Goal: Navigation & Orientation: Find specific page/section

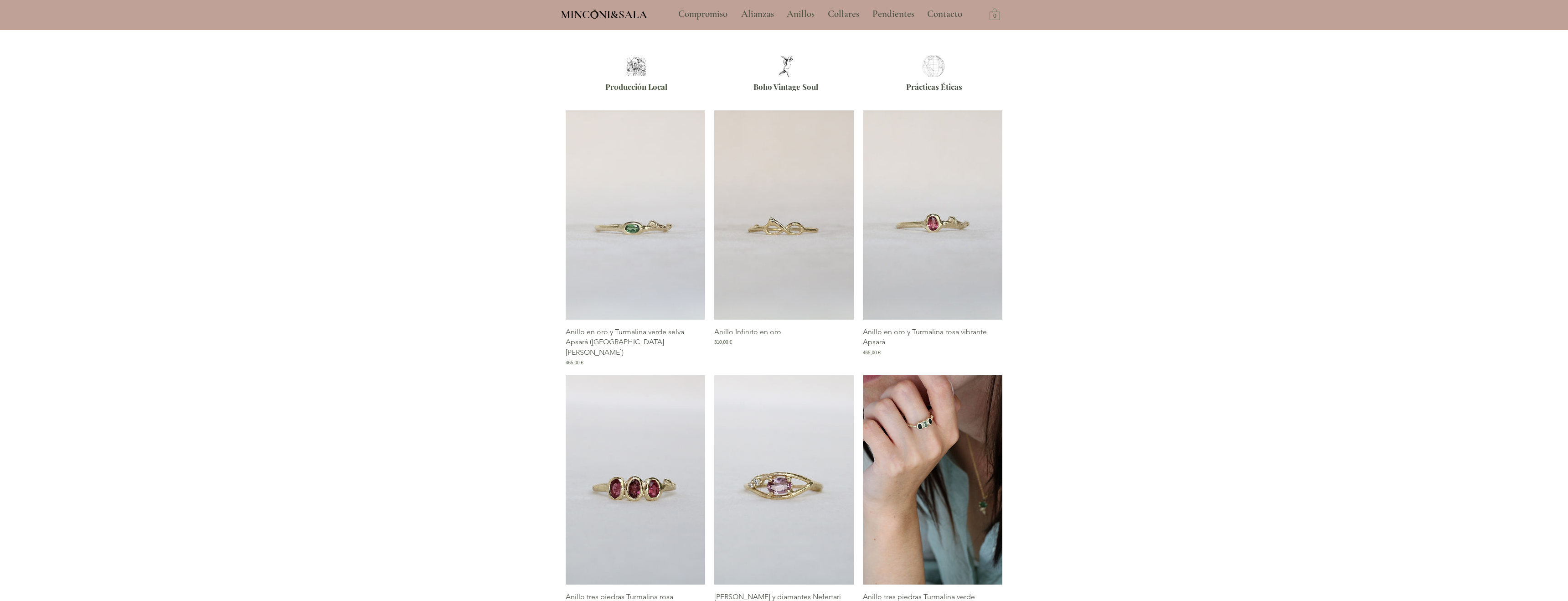
scroll to position [437, 0]
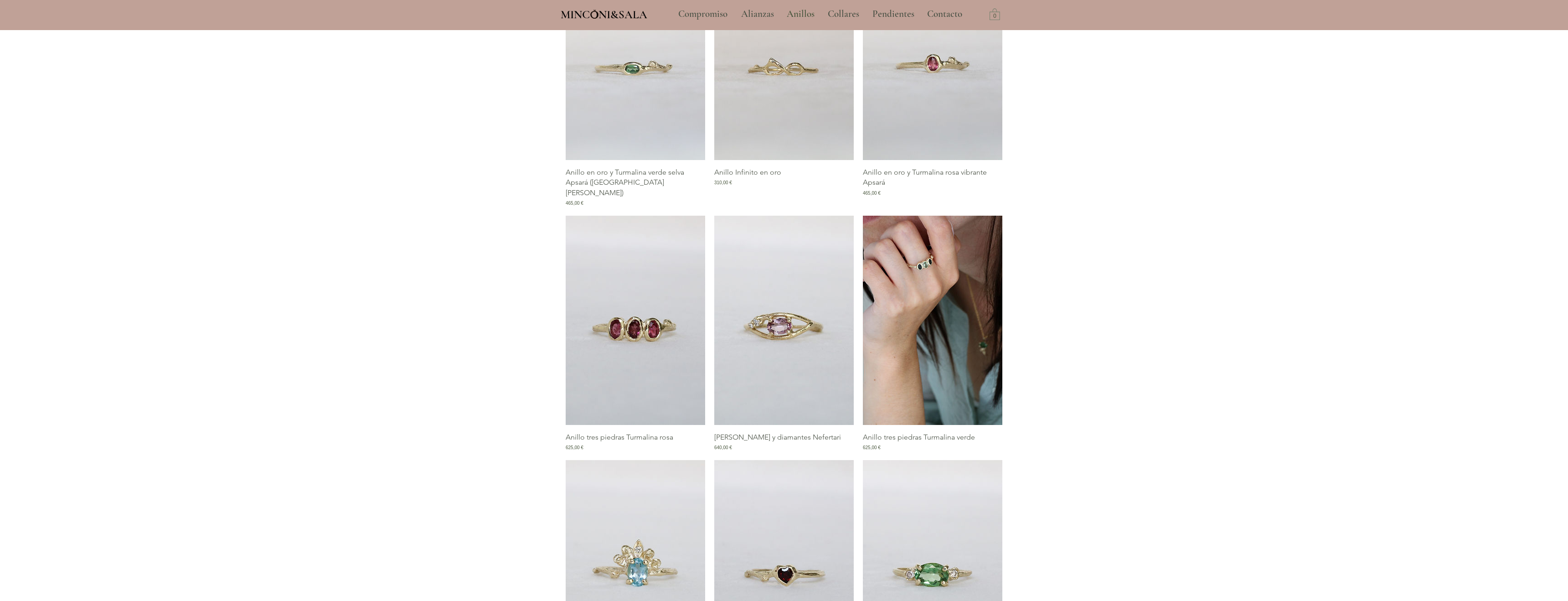
click at [331, 274] on div at bounding box center [784, 463] width 1568 height 1035
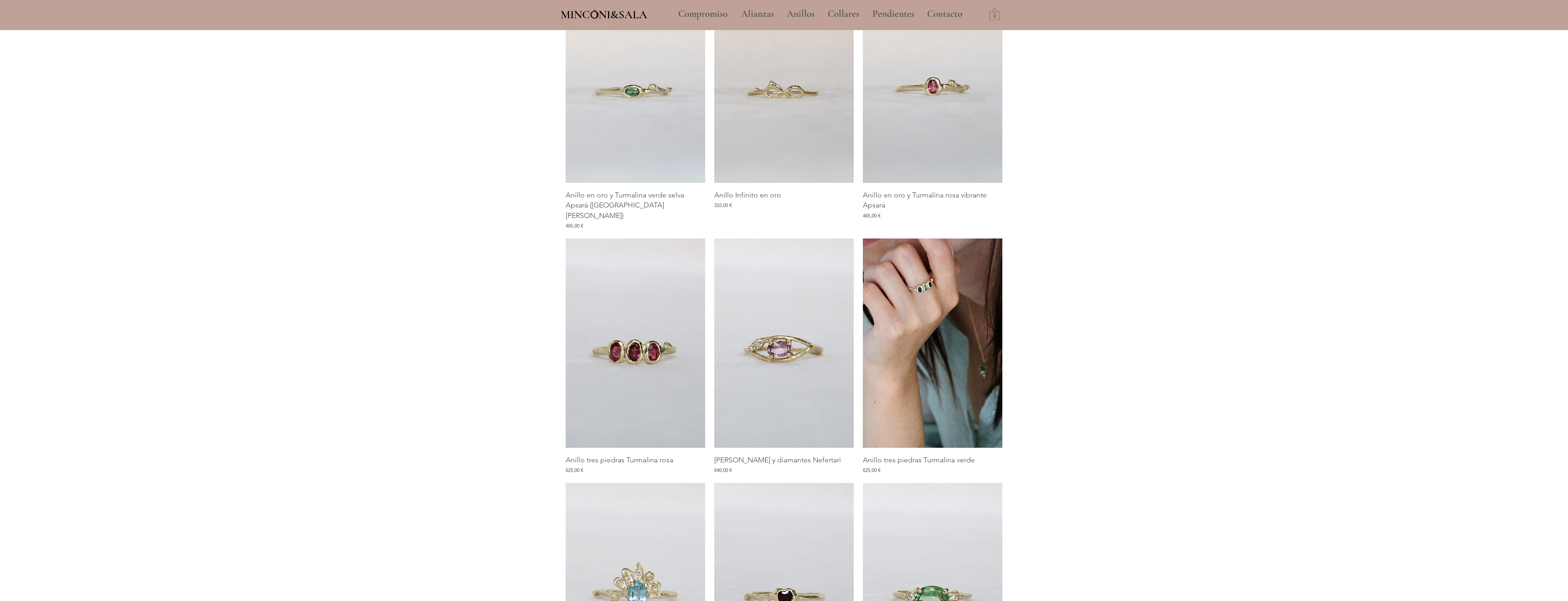
scroll to position [0, 0]
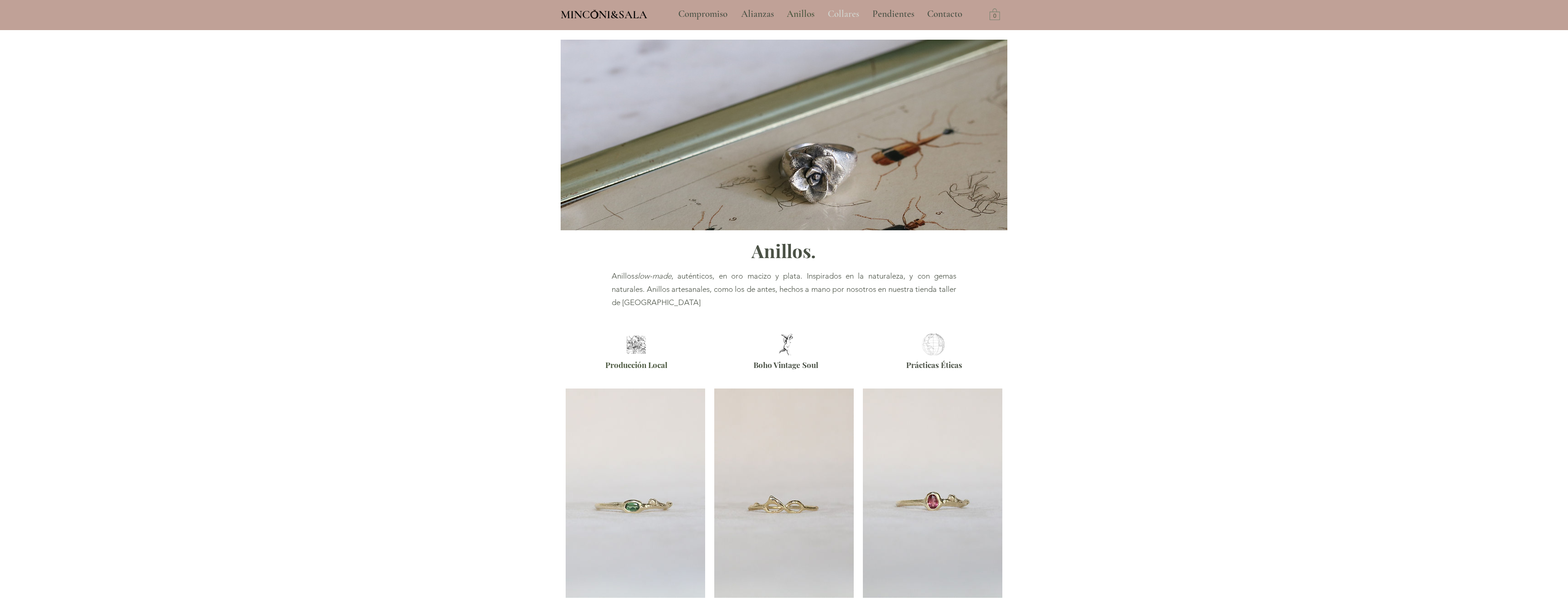
click at [847, 12] on p "Collares" at bounding box center [843, 14] width 40 height 23
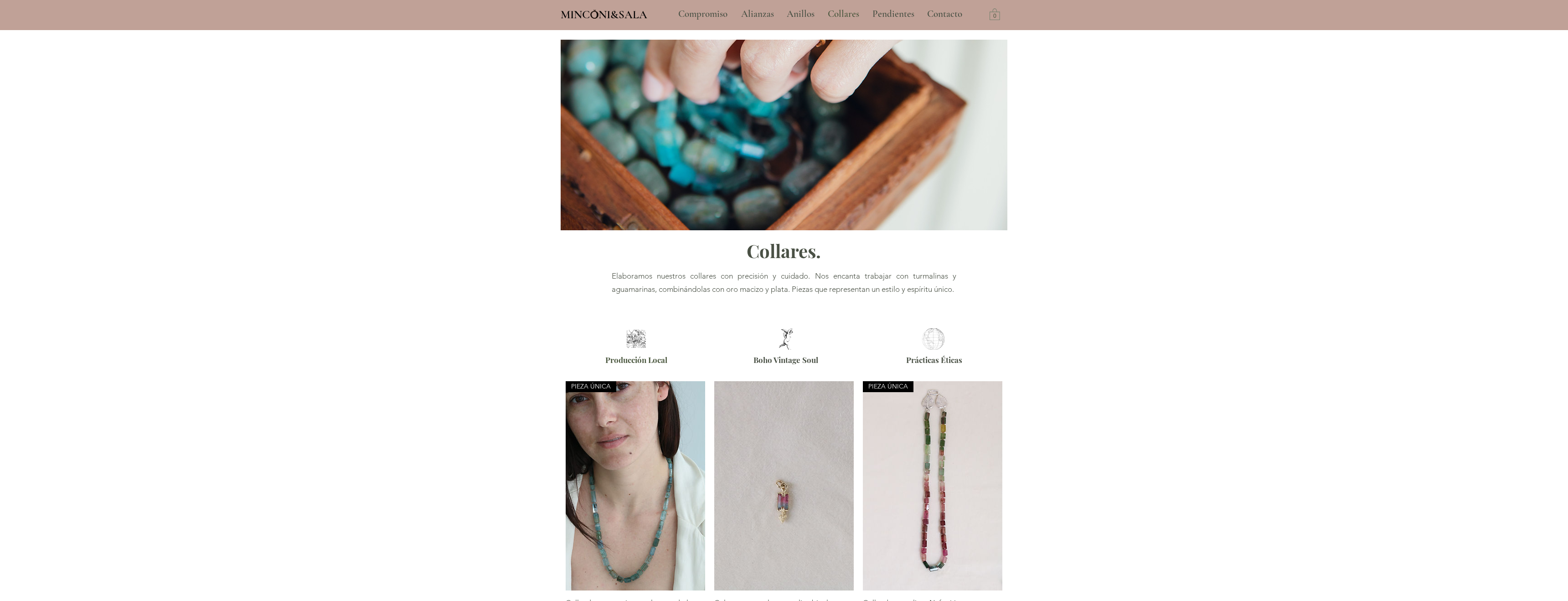
click at [346, 360] on div at bounding box center [784, 349] width 1568 height 54
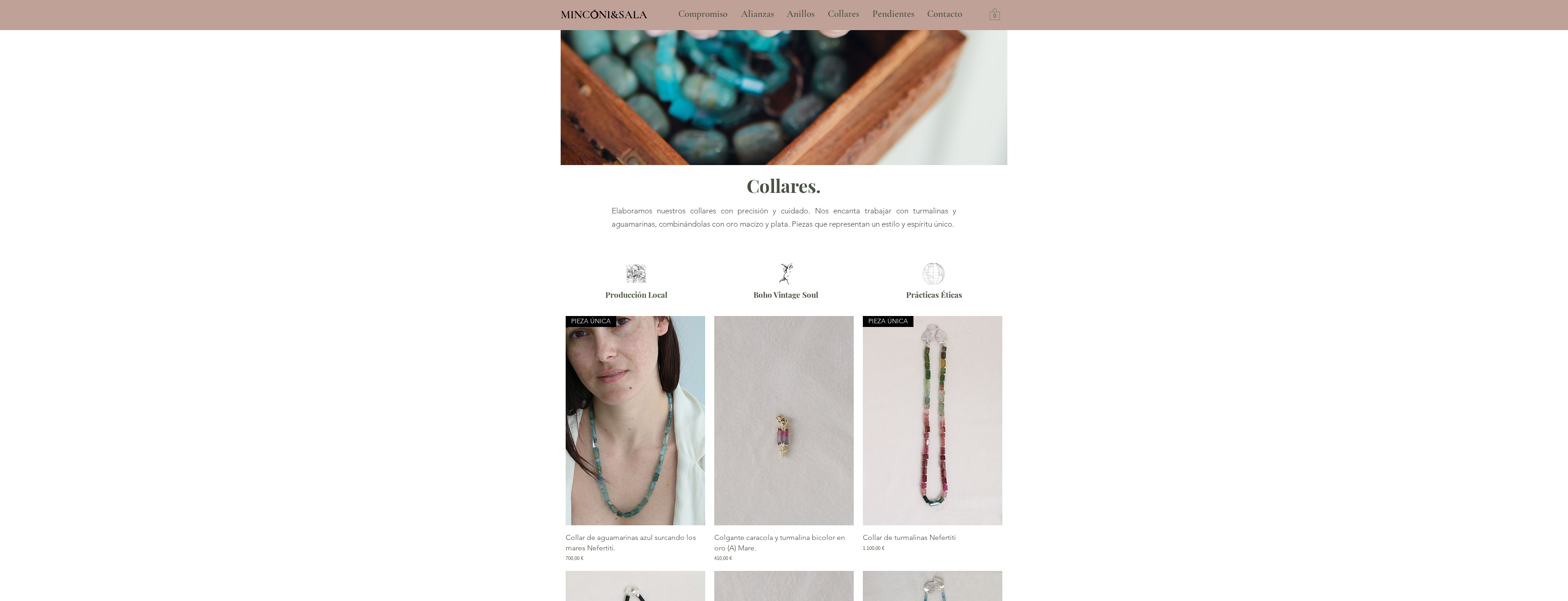
scroll to position [208, 0]
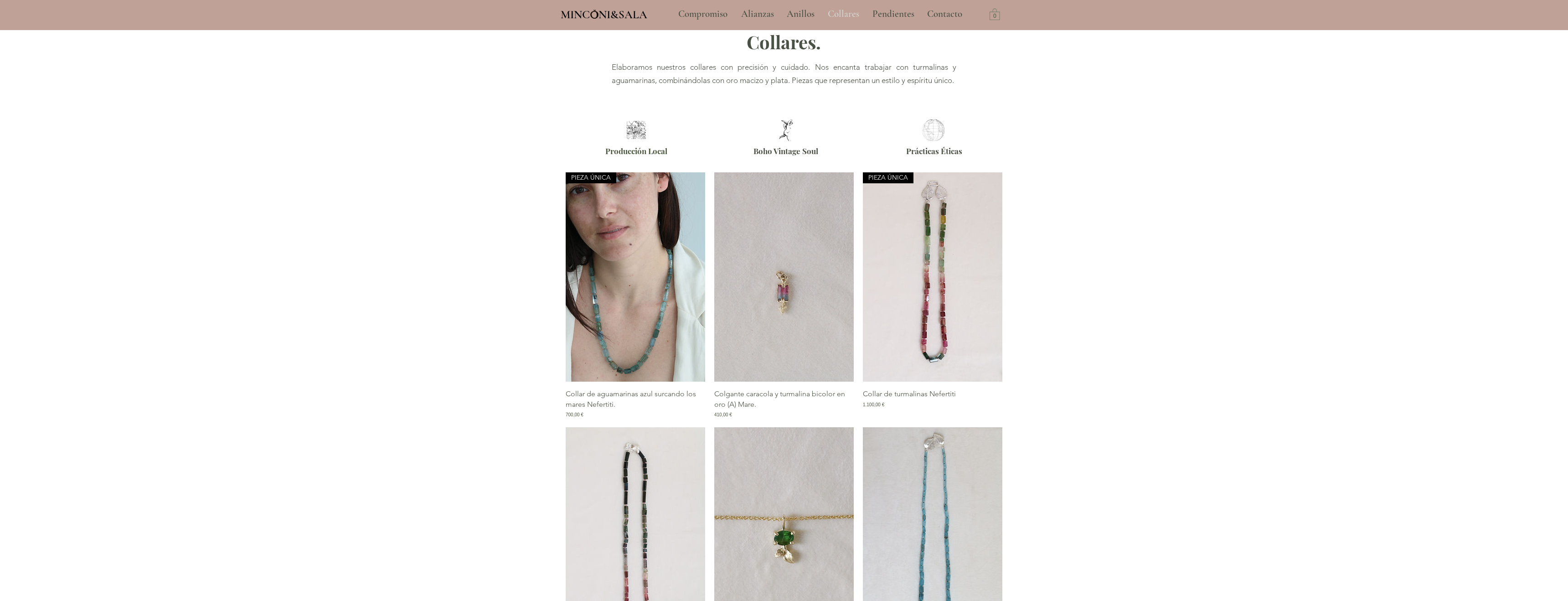
click at [838, 22] on p "Collares" at bounding box center [843, 14] width 40 height 23
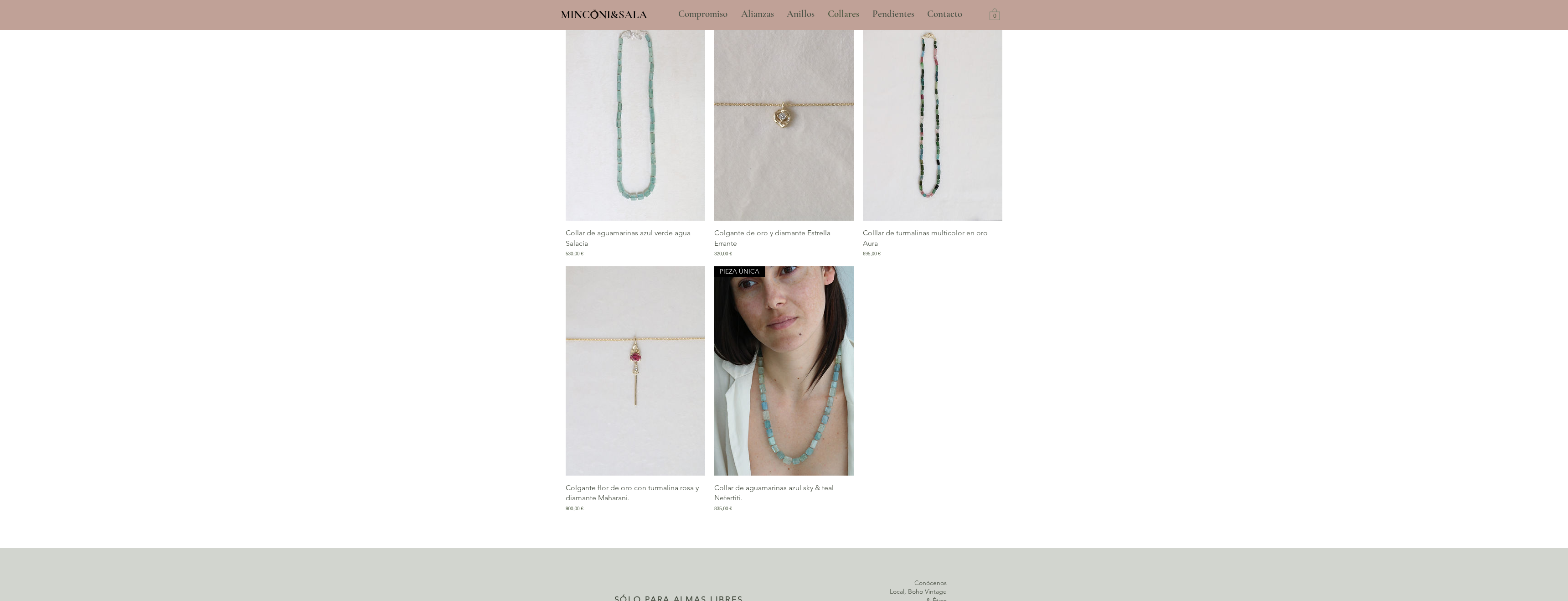
scroll to position [1391, 0]
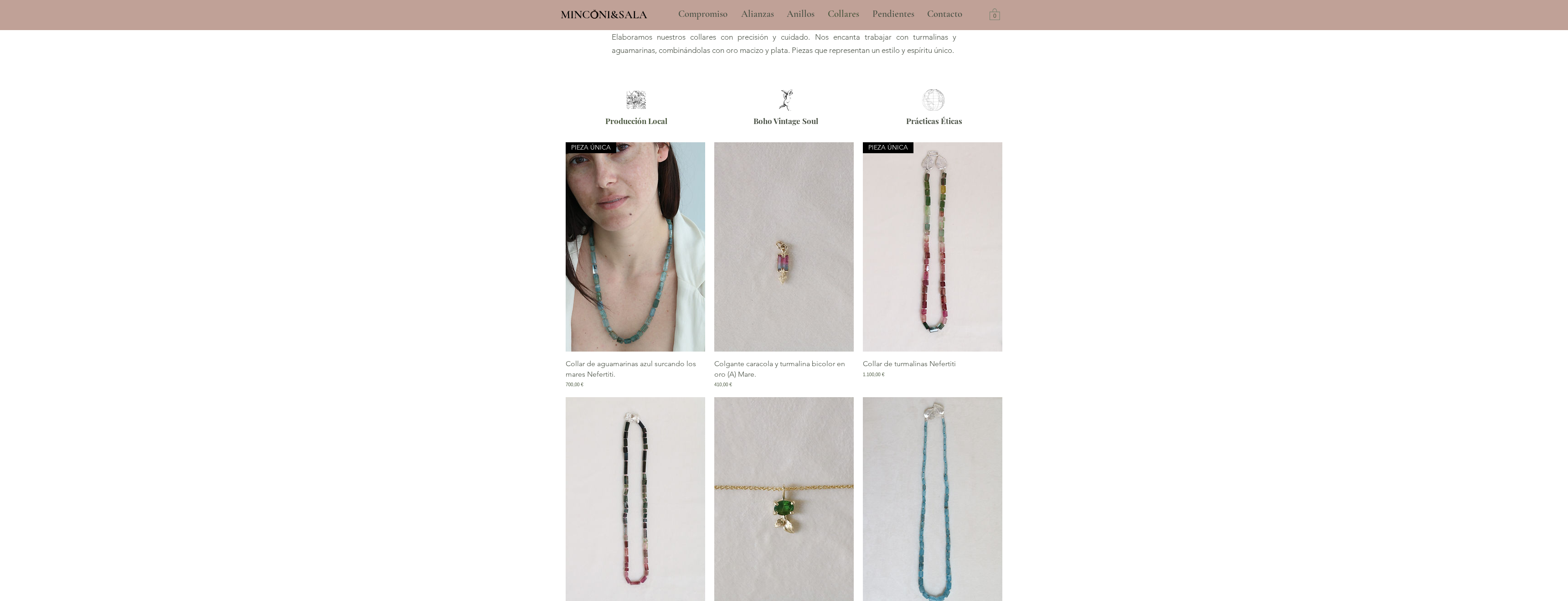
scroll to position [0, 0]
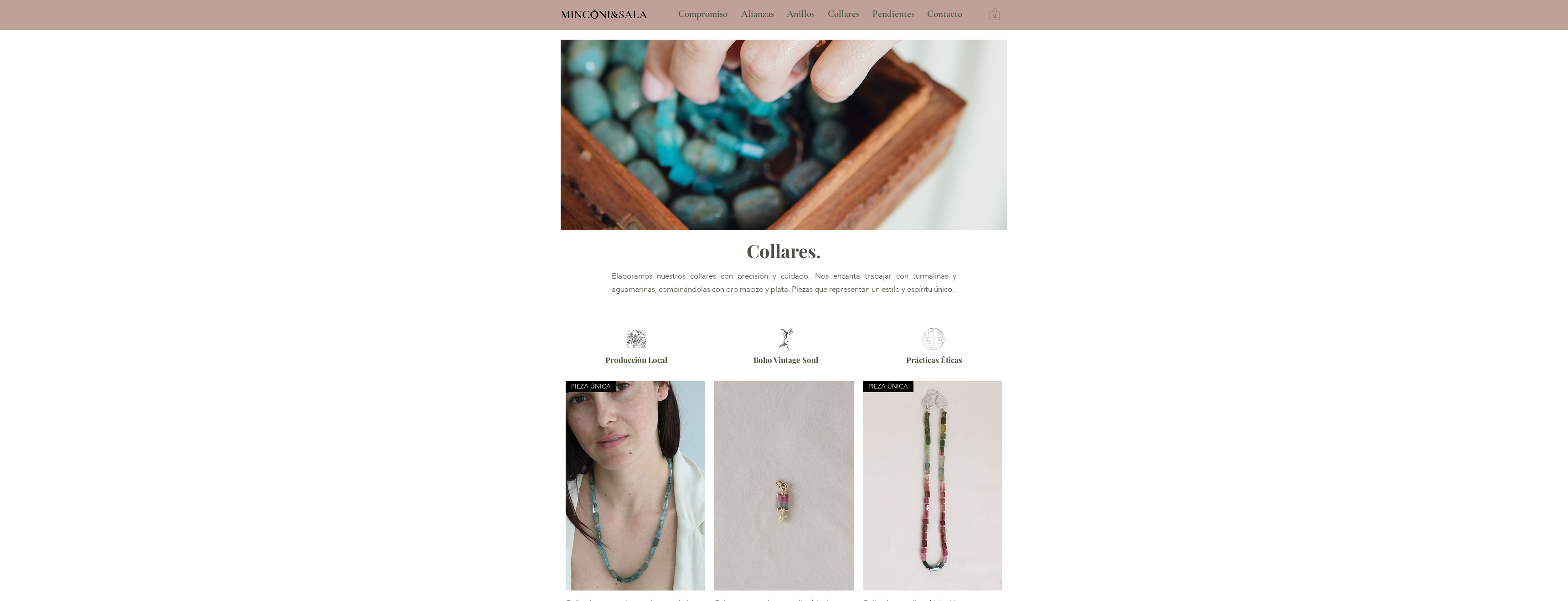
click at [695, 275] on span "Elaboramos nuestros collares con precisión y cuidado. Nos encanta trabajar con …" at bounding box center [784, 281] width 345 height 22
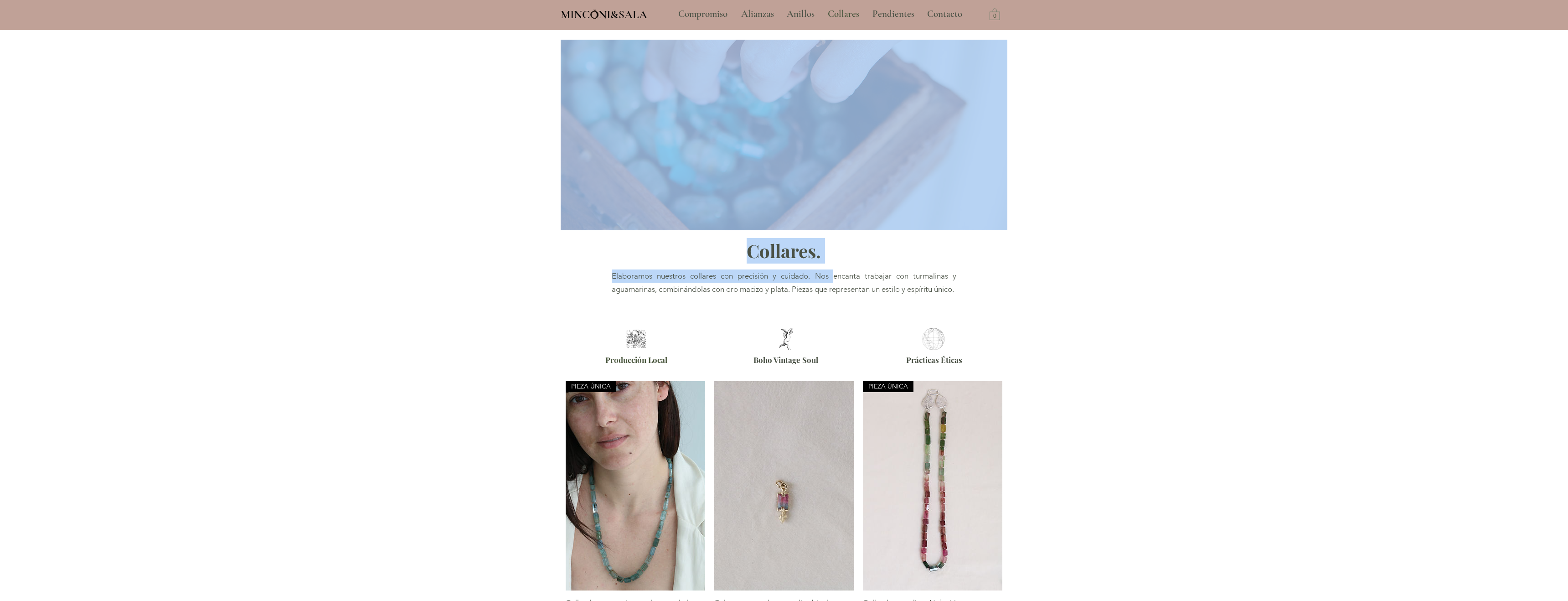
drag, startPoint x: 610, startPoint y: 275, endPoint x: 835, endPoint y: 278, distance: 225.0
click at [835, 278] on section "Collares. Elaboramos nuestros collares con precisión y cuidado. Nos encanta tra…" at bounding box center [784, 176] width 1568 height 293
click at [835, 278] on span "Elaboramos nuestros collares con precisión y cuidado. Nos encanta trabajar con …" at bounding box center [784, 281] width 345 height 22
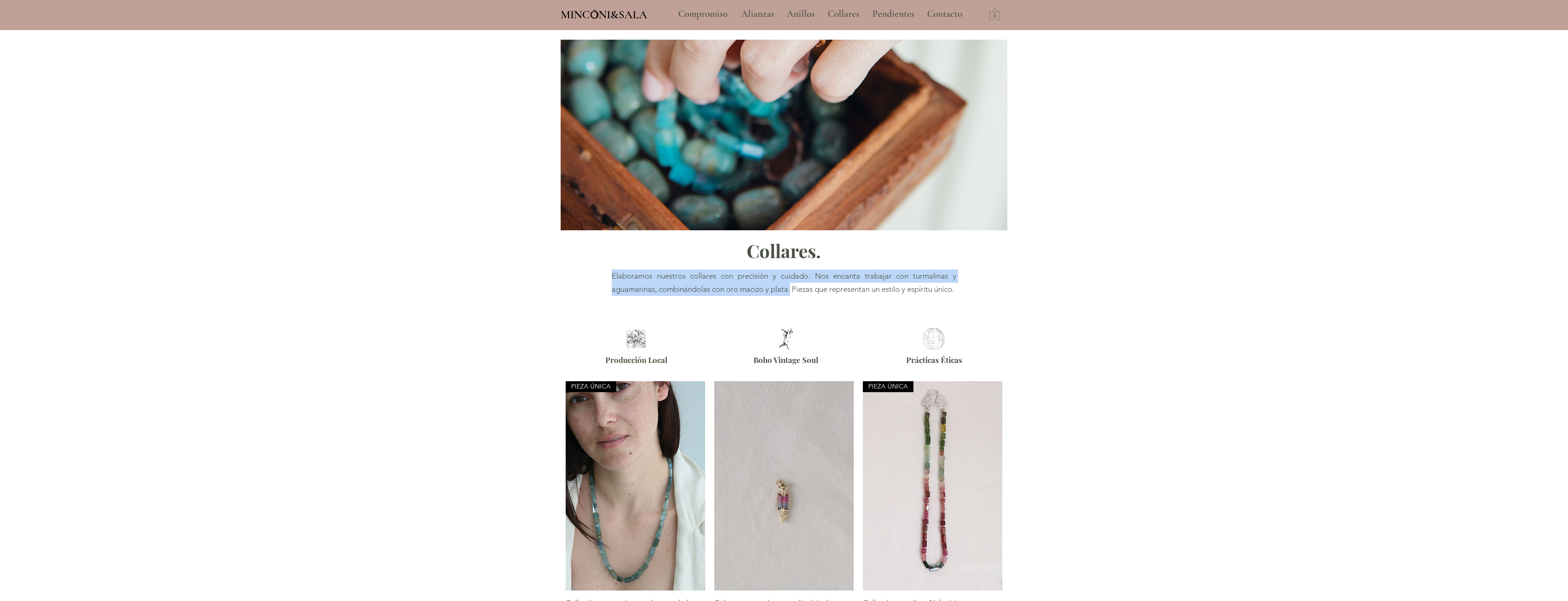
drag, startPoint x: 612, startPoint y: 275, endPoint x: 800, endPoint y: 286, distance: 188.3
click at [800, 286] on span "Elaboramos nuestros collares con precisión y cuidado. Nos encanta trabajar con …" at bounding box center [784, 281] width 345 height 22
copy span "Elaboramos nuestros collares con precisión y cuidado. Nos encanta trabajar con …"
click at [803, 11] on p "Anillos" at bounding box center [800, 14] width 37 height 23
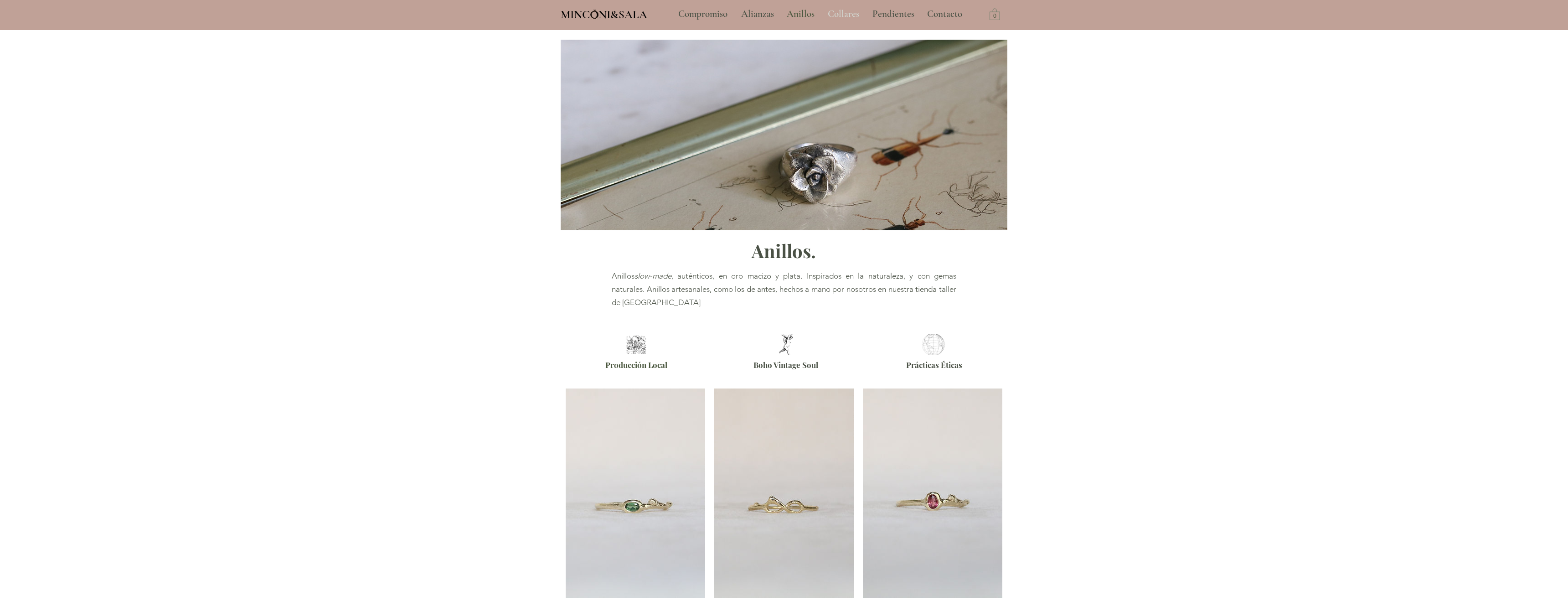
click at [840, 12] on p "Collares" at bounding box center [843, 14] width 40 height 23
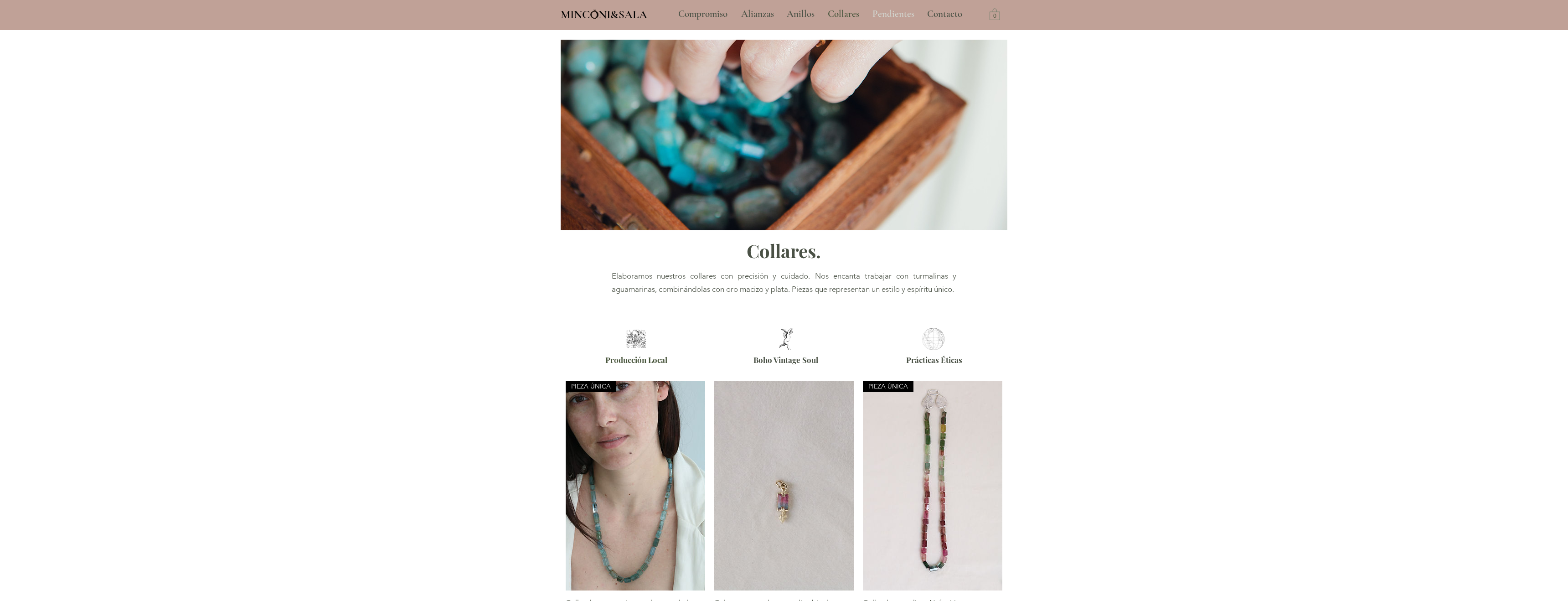
click at [892, 13] on p "Pendientes" at bounding box center [893, 14] width 51 height 23
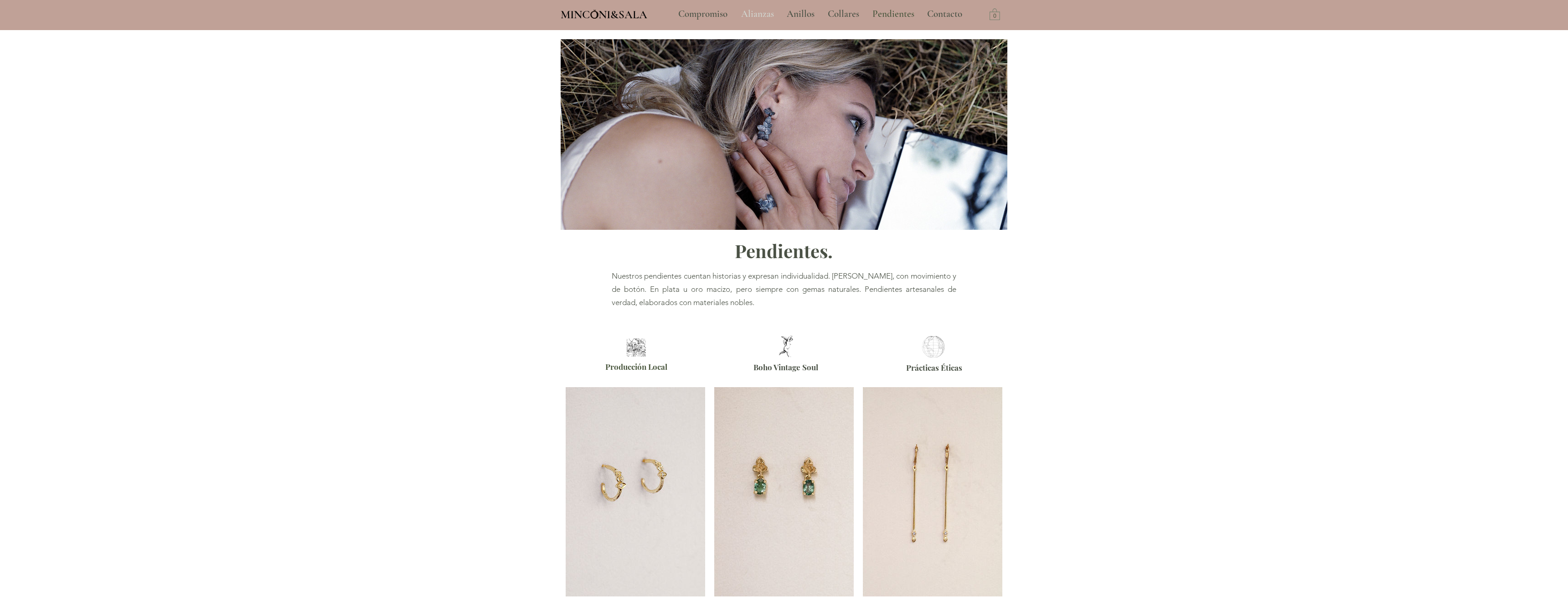
click at [749, 11] on p "Alianzas" at bounding box center [757, 14] width 42 height 23
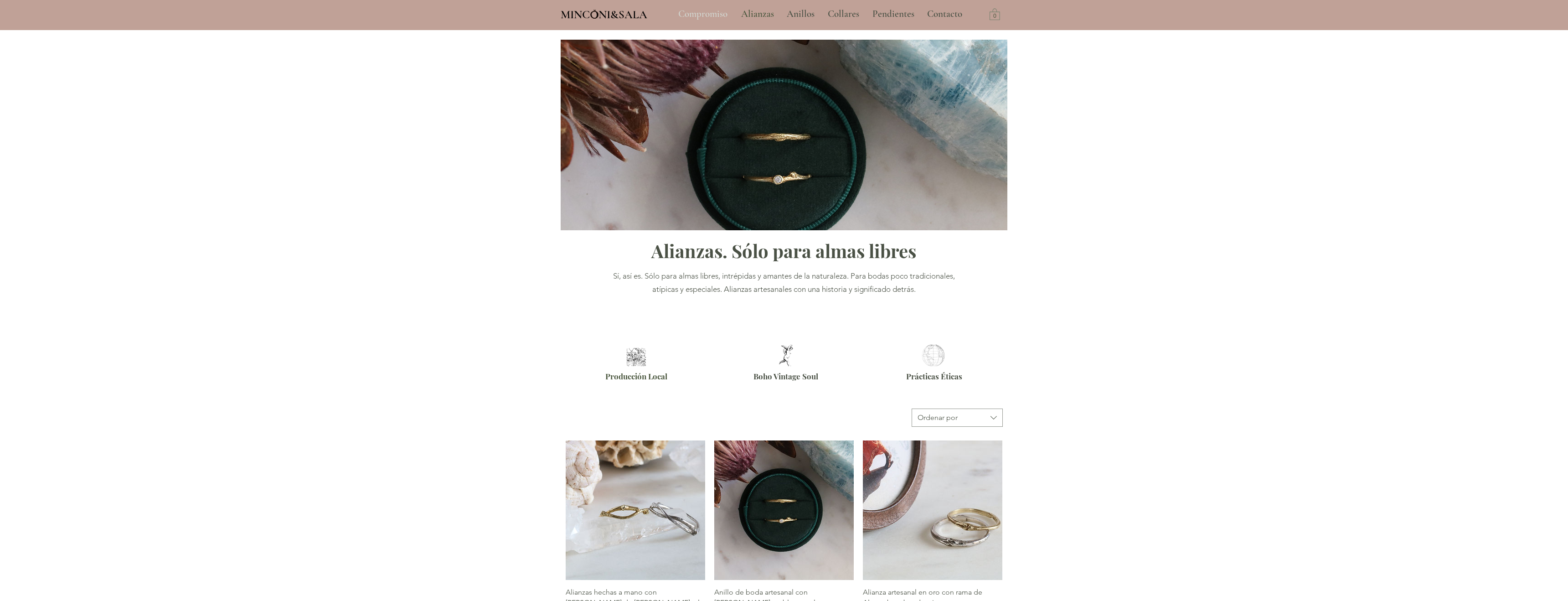
click at [705, 17] on p "Compromiso" at bounding box center [702, 14] width 59 height 23
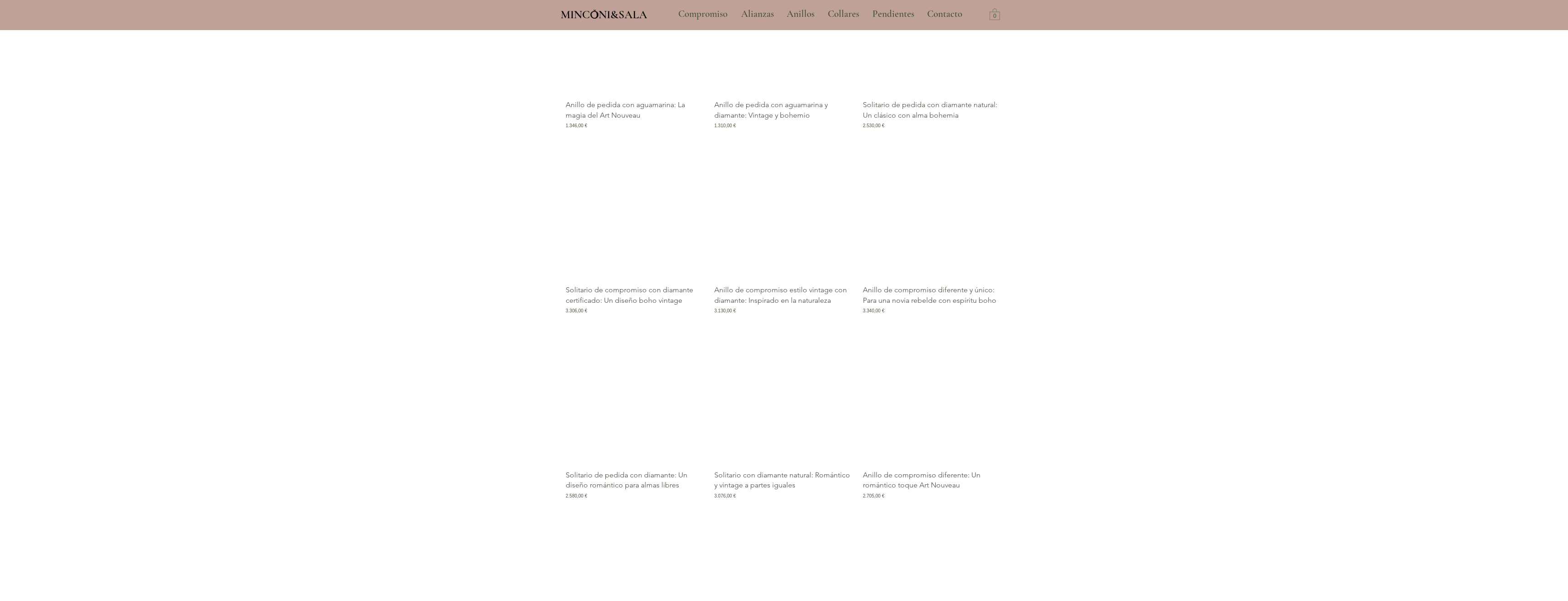
scroll to position [957, 0]
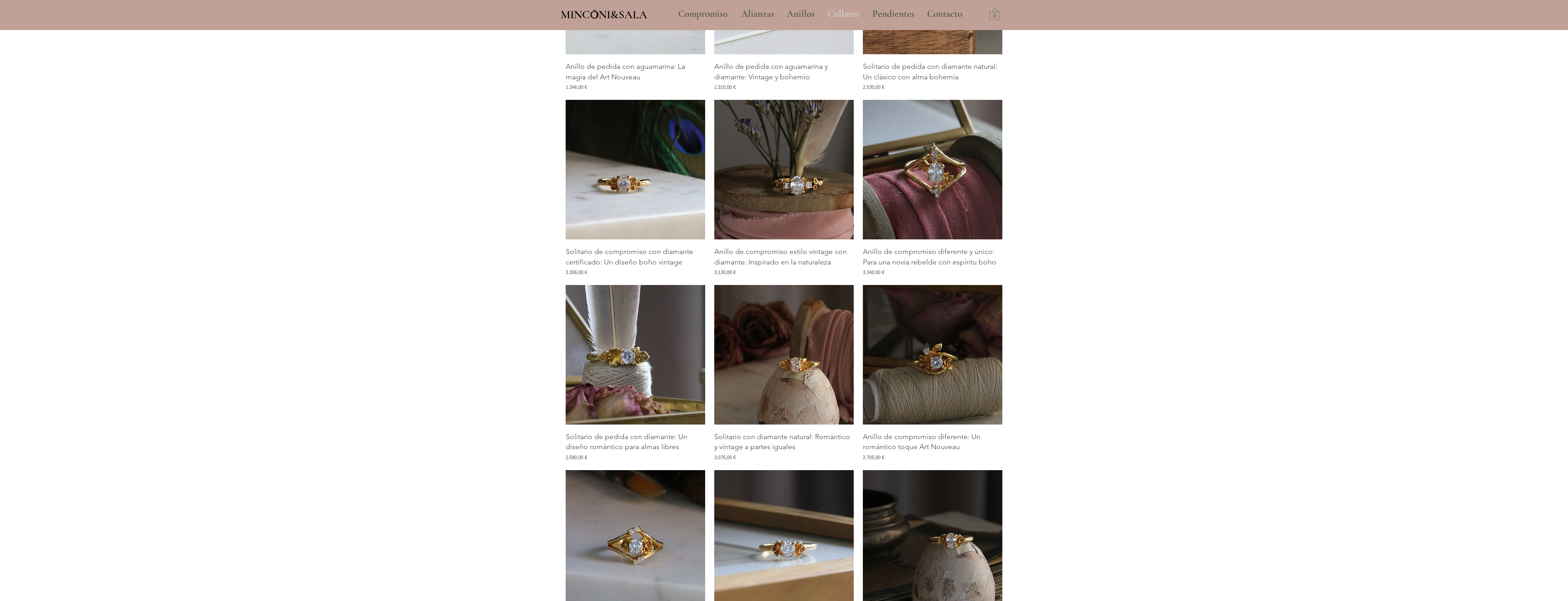
click at [833, 11] on p "Collares" at bounding box center [843, 14] width 40 height 23
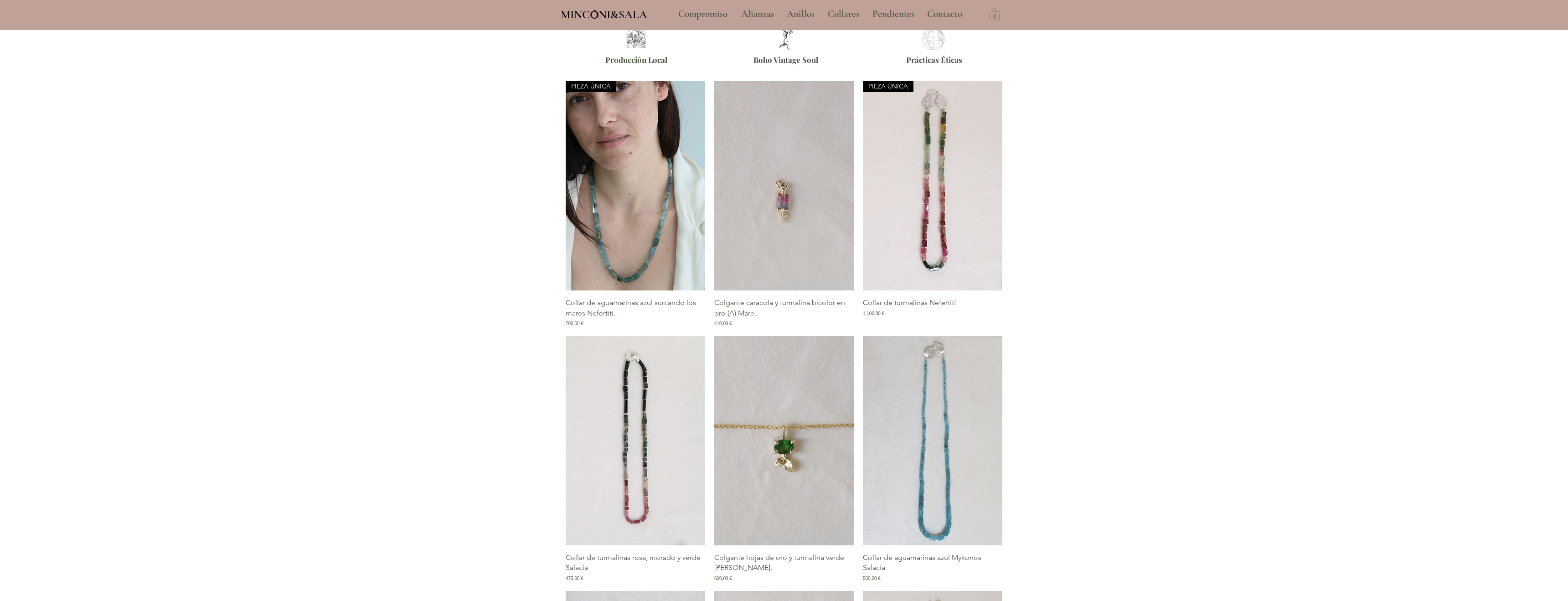
scroll to position [305, 0]
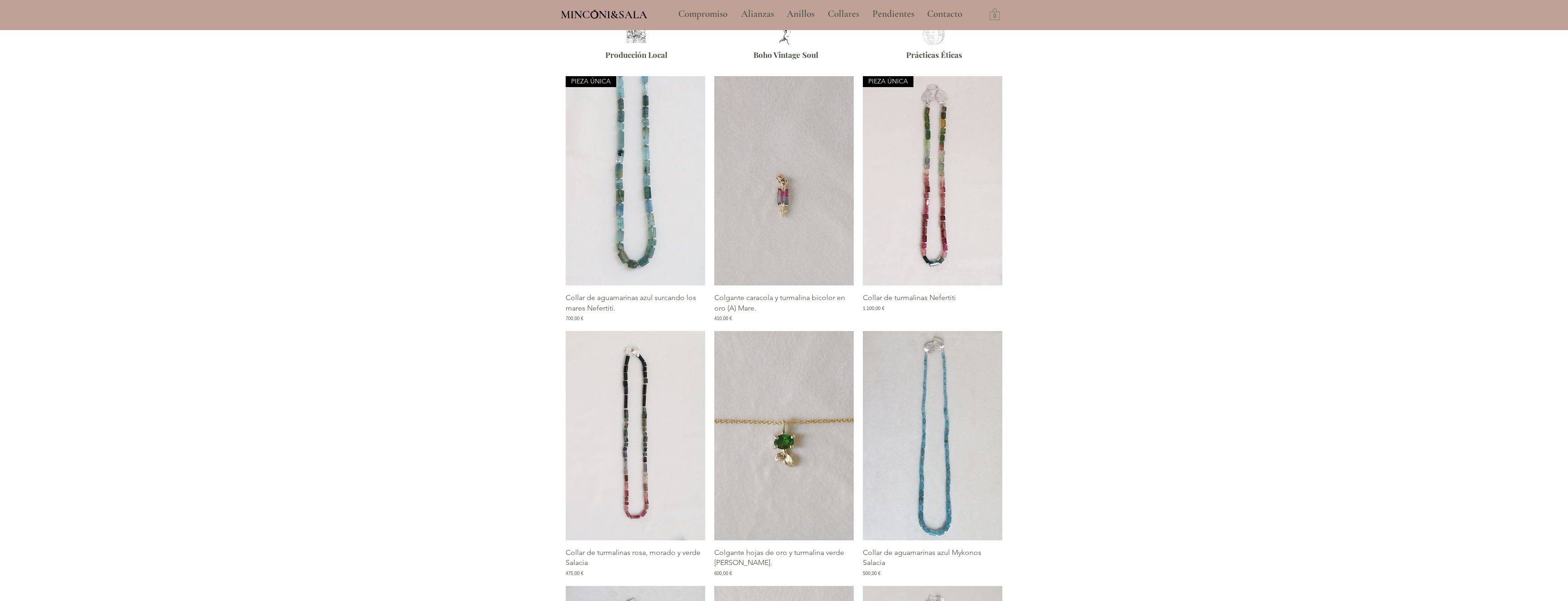
click at [653, 173] on img "Galería de Collar de aguamarinas azul surcando los mares Nefertiti.. PIEZA ÚNICA" at bounding box center [635, 180] width 139 height 209
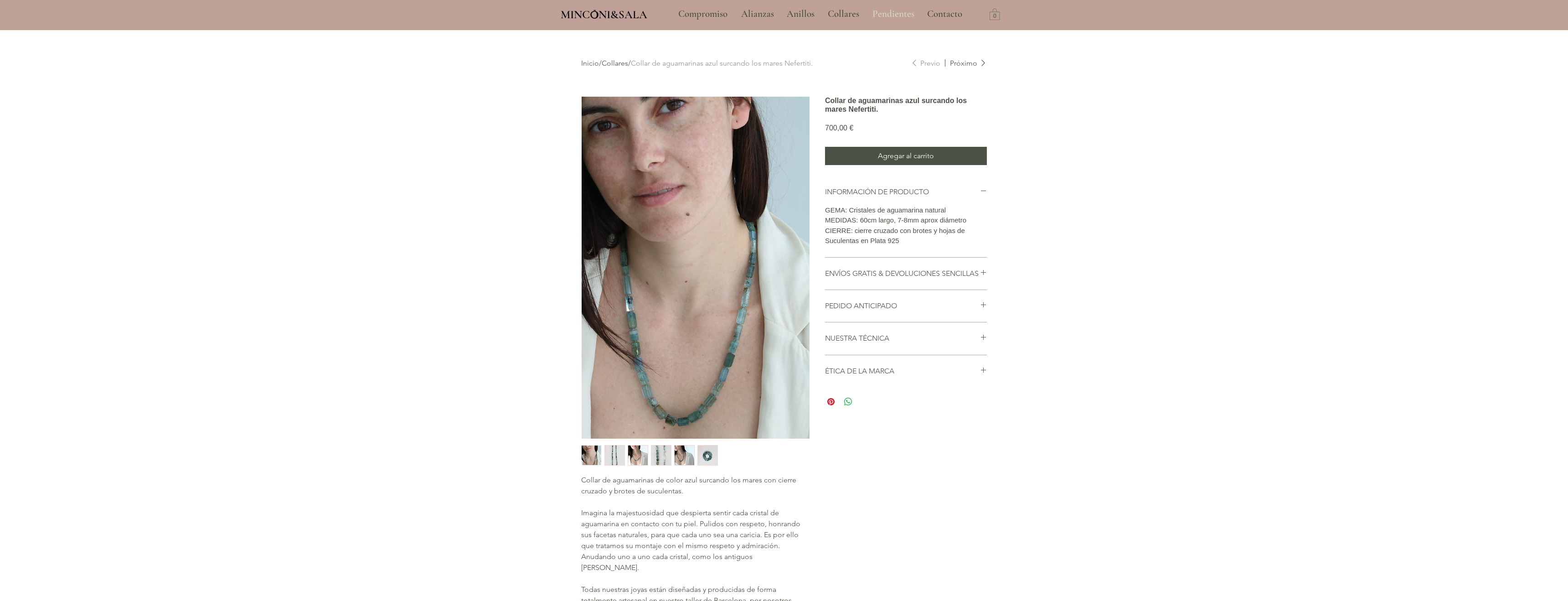
click at [885, 13] on p "Pendientes" at bounding box center [893, 14] width 51 height 23
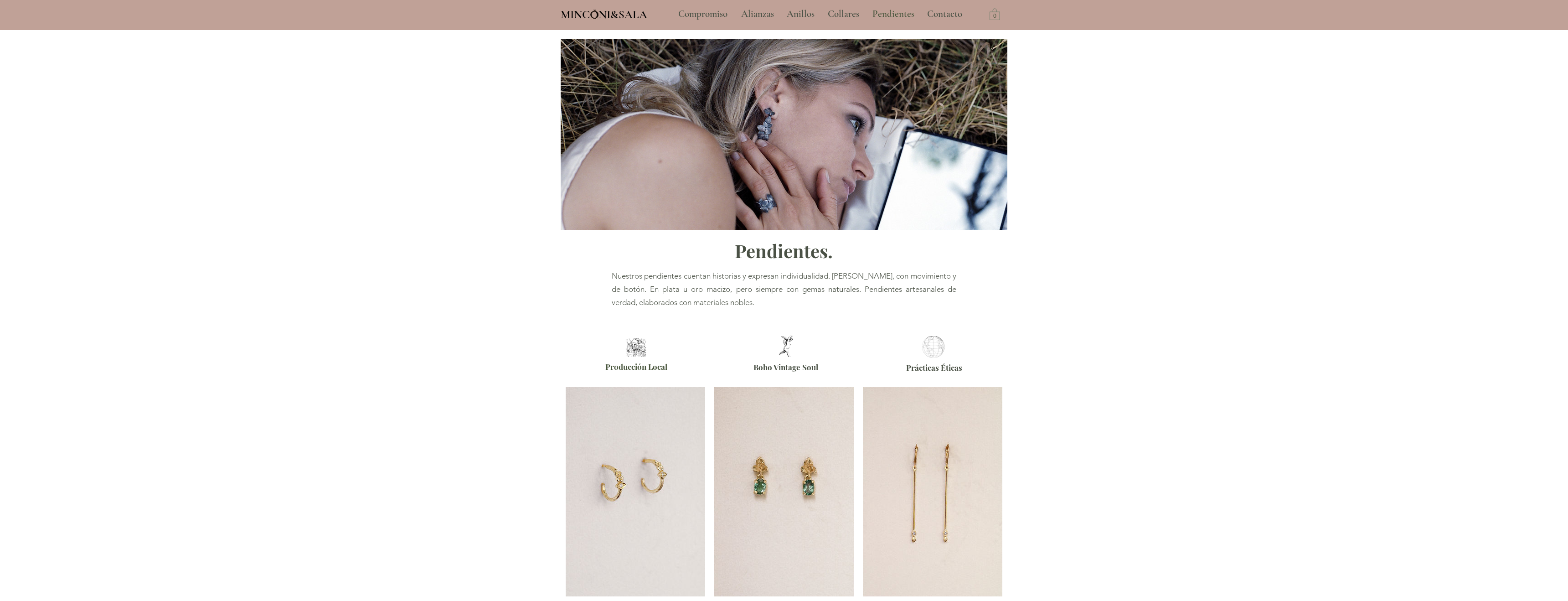
click at [745, 275] on span "​ Nuestros pendientes cuentan historias y expresan individualidad. [PERSON_NAME…" at bounding box center [784, 288] width 345 height 36
drag, startPoint x: 638, startPoint y: 289, endPoint x: 779, endPoint y: 298, distance: 141.3
click at [779, 300] on p "​ Nuestros pendientes cuentan historias y expresan individualidad. [PERSON_NAME…" at bounding box center [784, 289] width 345 height 40
click at [779, 298] on p "​ Nuestros pendientes cuentan historias y expresan individualidad. [PERSON_NAME…" at bounding box center [784, 289] width 345 height 40
drag, startPoint x: 839, startPoint y: 291, endPoint x: 839, endPoint y: 303, distance: 12.0
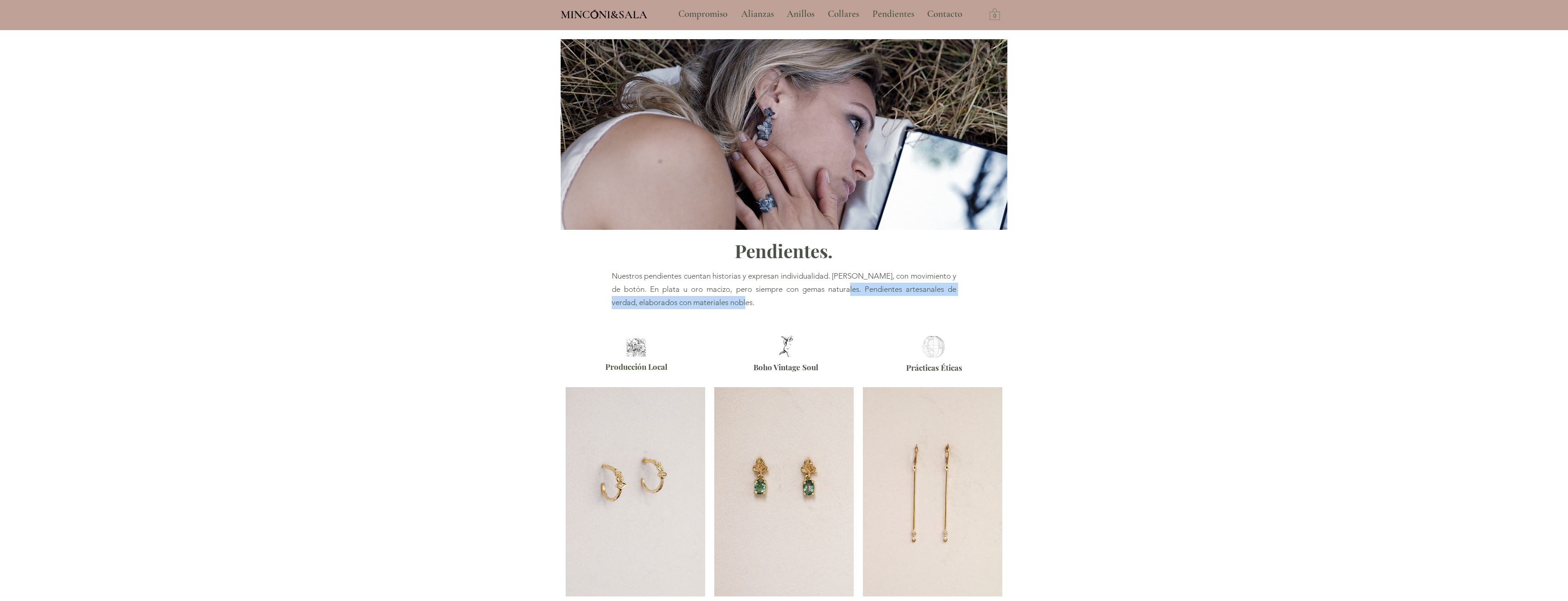
click at [839, 303] on p "​ Nuestros pendientes cuentan historias y expresan individualidad. [PERSON_NAME…" at bounding box center [784, 289] width 345 height 40
copy span "Pendientes artesanales de verdad, elaborados con materiales nobles."
click at [479, 302] on div "main content" at bounding box center [784, 180] width 1568 height 298
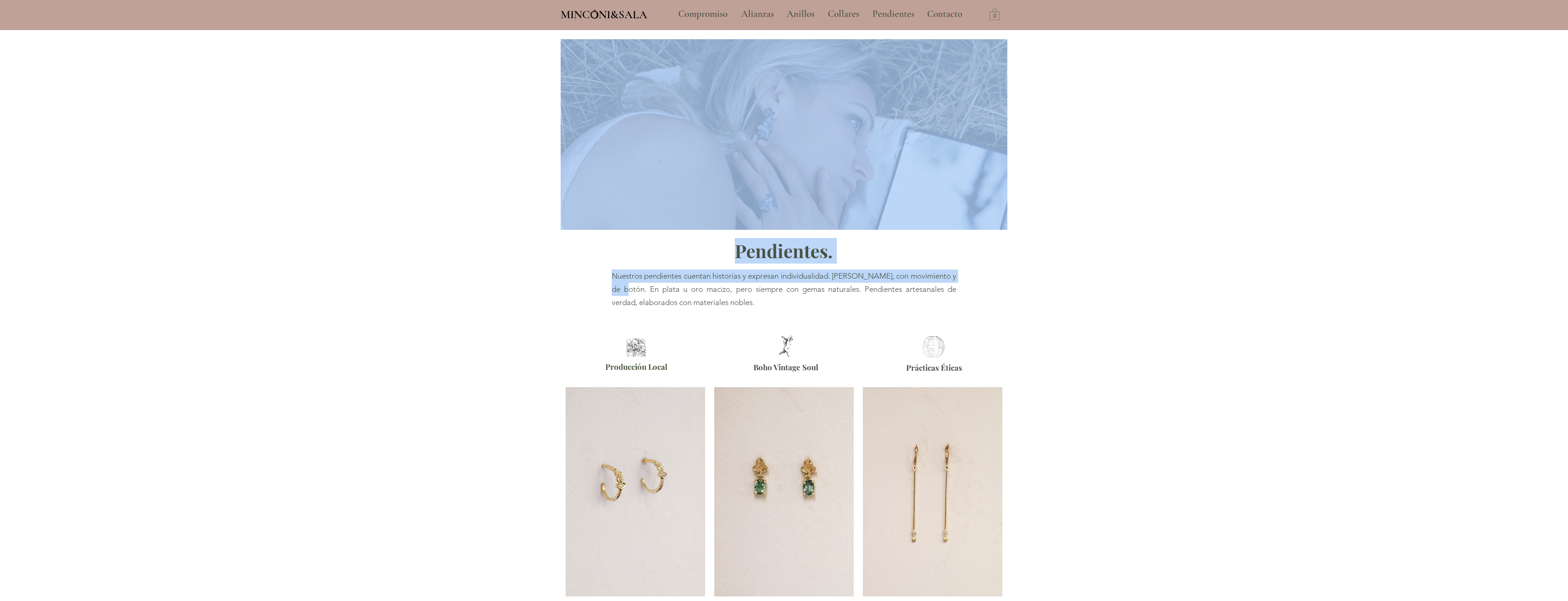
drag, startPoint x: 611, startPoint y: 277, endPoint x: 634, endPoint y: 288, distance: 25.5
click at [634, 288] on section "Pendientes. ​ Nuestros pendientes cuentan historias y expresan individualidad. …" at bounding box center [784, 180] width 1568 height 298
click at [634, 288] on span "​ Nuestros pendientes cuentan historias y expresan individualidad. [PERSON_NAME…" at bounding box center [784, 288] width 345 height 36
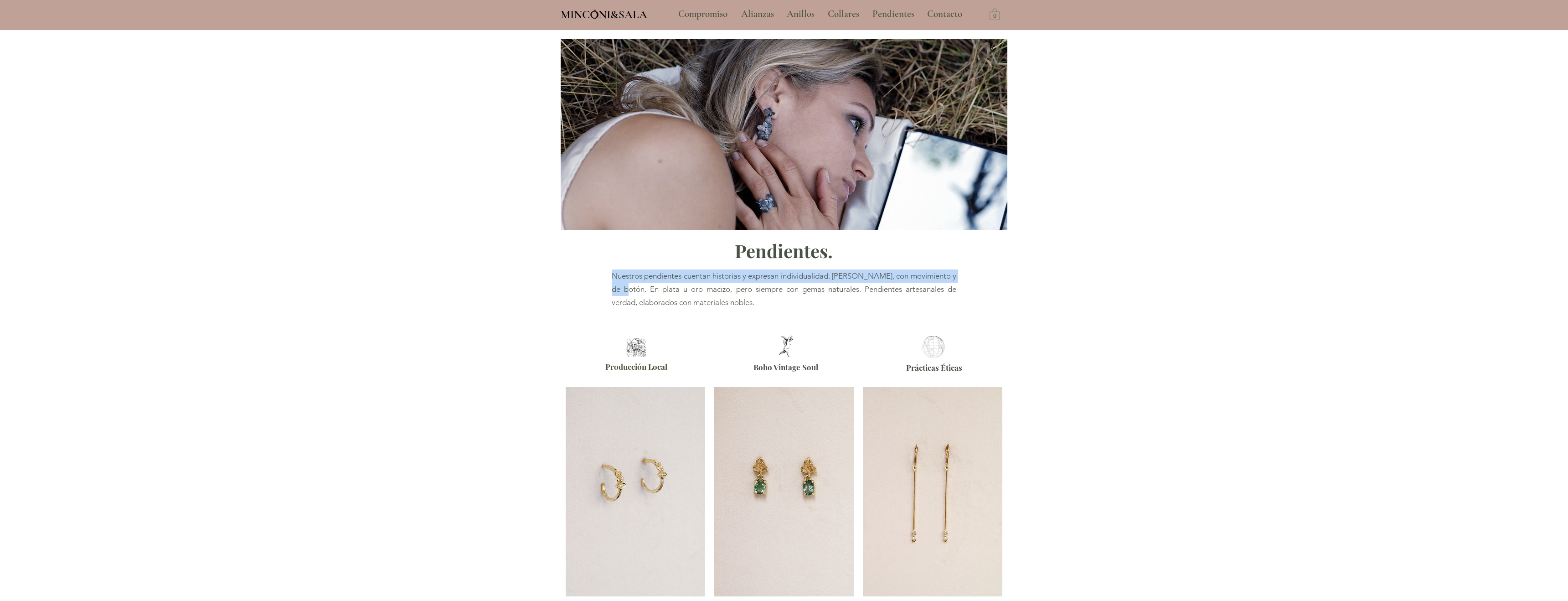
drag, startPoint x: 613, startPoint y: 275, endPoint x: 635, endPoint y: 288, distance: 25.6
click at [635, 288] on span "​ Nuestros pendientes cuentan historias y expresan individualidad. [PERSON_NAME…" at bounding box center [784, 288] width 345 height 36
copy span "Nuestros pendientes cuentan historias y expresan individualidad. [PERSON_NAME],…"
click at [803, 12] on p "Anillos" at bounding box center [800, 14] width 37 height 23
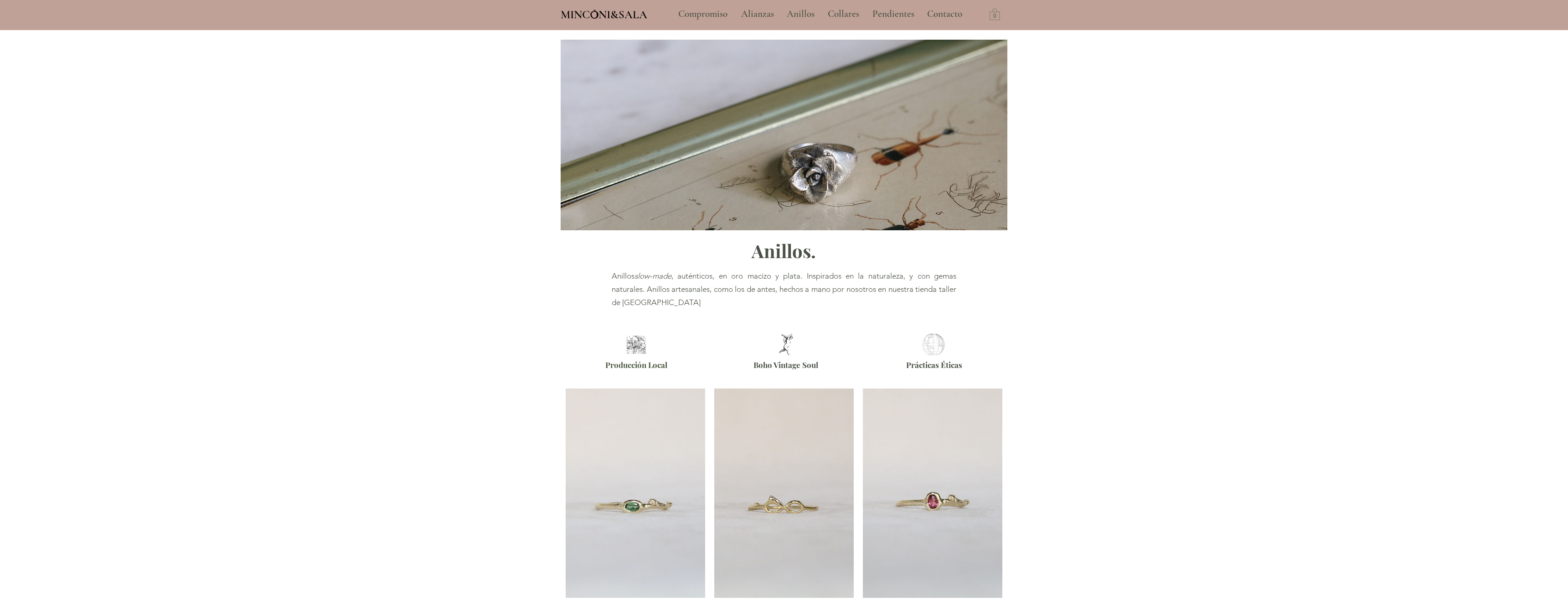
click at [637, 273] on span "Anillos slow-made , auténticos, en oro macizo y plata. Inspirados en la natural…" at bounding box center [784, 288] width 345 height 36
click at [611, 275] on section "Anillos. Anillos slow-made , auténticos, en oro macizo y plata. Inspirados en l…" at bounding box center [784, 180] width 1568 height 298
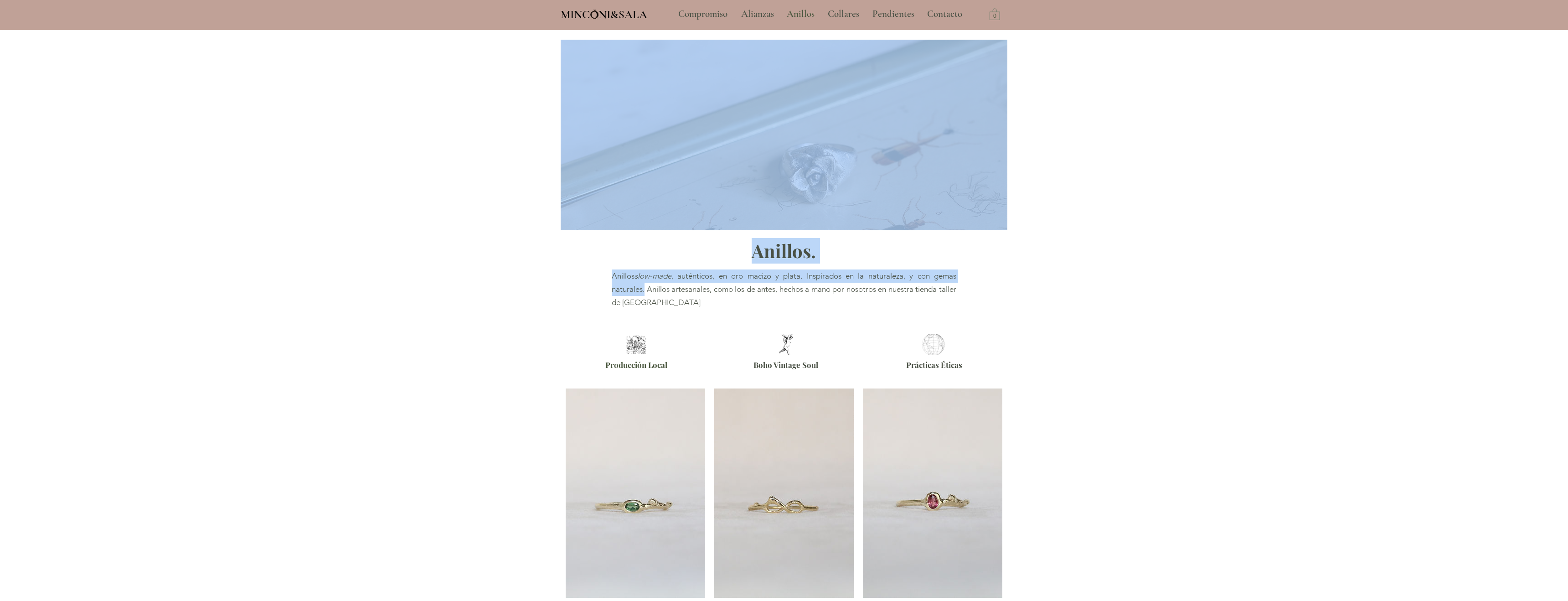
drag, startPoint x: 611, startPoint y: 276, endPoint x: 644, endPoint y: 291, distance: 36.2
click at [644, 291] on section "Anillos. Anillos slow-made , auténticos, en oro macizo y plata. Inspirados en l…" at bounding box center [784, 180] width 1568 height 298
copy section "Anillos. Anillos slow-made , auténticos, en oro macizo y plata. Inspirados en l…"
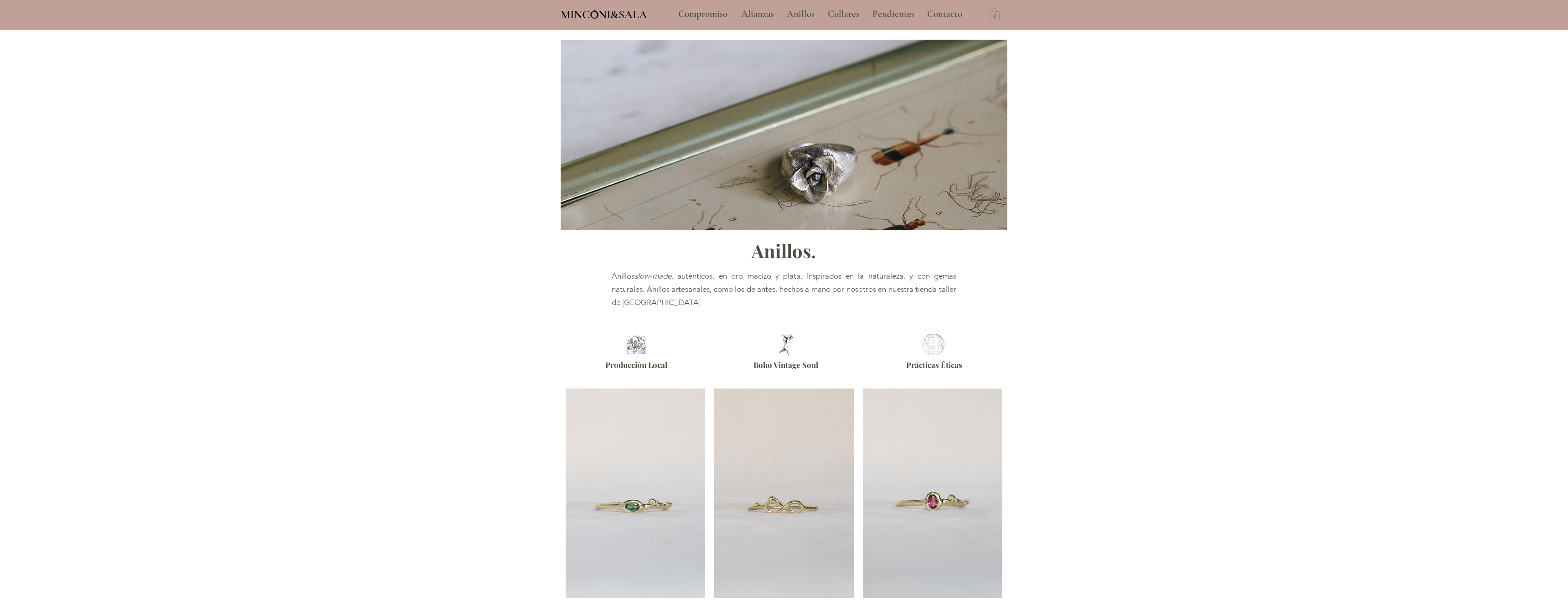
click at [706, 307] on p "Anillos slow-made , auténticos, en oro macizo y plata. Inspirados en la natural…" at bounding box center [784, 289] width 345 height 40
drag, startPoint x: 648, startPoint y: 289, endPoint x: 703, endPoint y: 300, distance: 56.1
click at [703, 300] on p "Anillos slow-made , auténticos, en oro macizo y plata. Inspirados en la natural…" at bounding box center [784, 289] width 345 height 40
copy span "Anillos artesanales, como los de antes, hechos a mano por nosotros en nuestra t…"
click at [820, 10] on div "Anillos" at bounding box center [800, 14] width 41 height 23
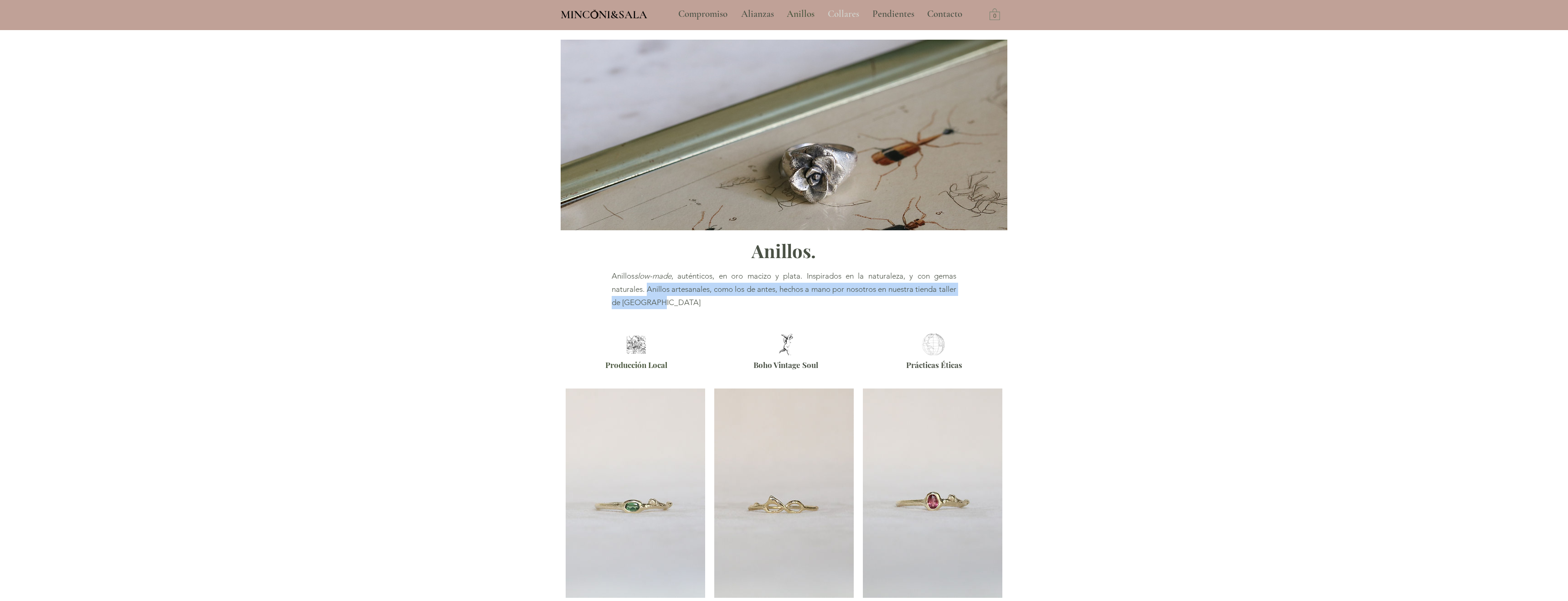
click at [844, 11] on p "Collares" at bounding box center [843, 14] width 40 height 23
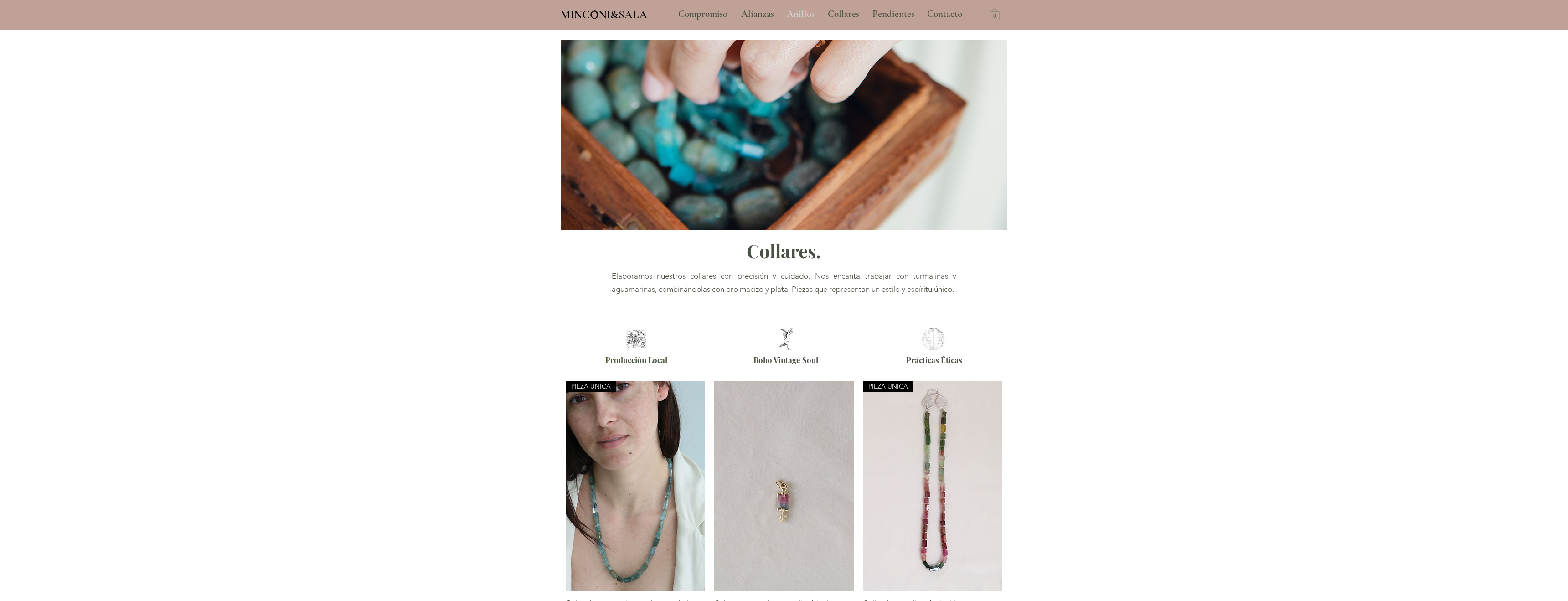
click at [795, 13] on p "Anillos" at bounding box center [800, 14] width 37 height 23
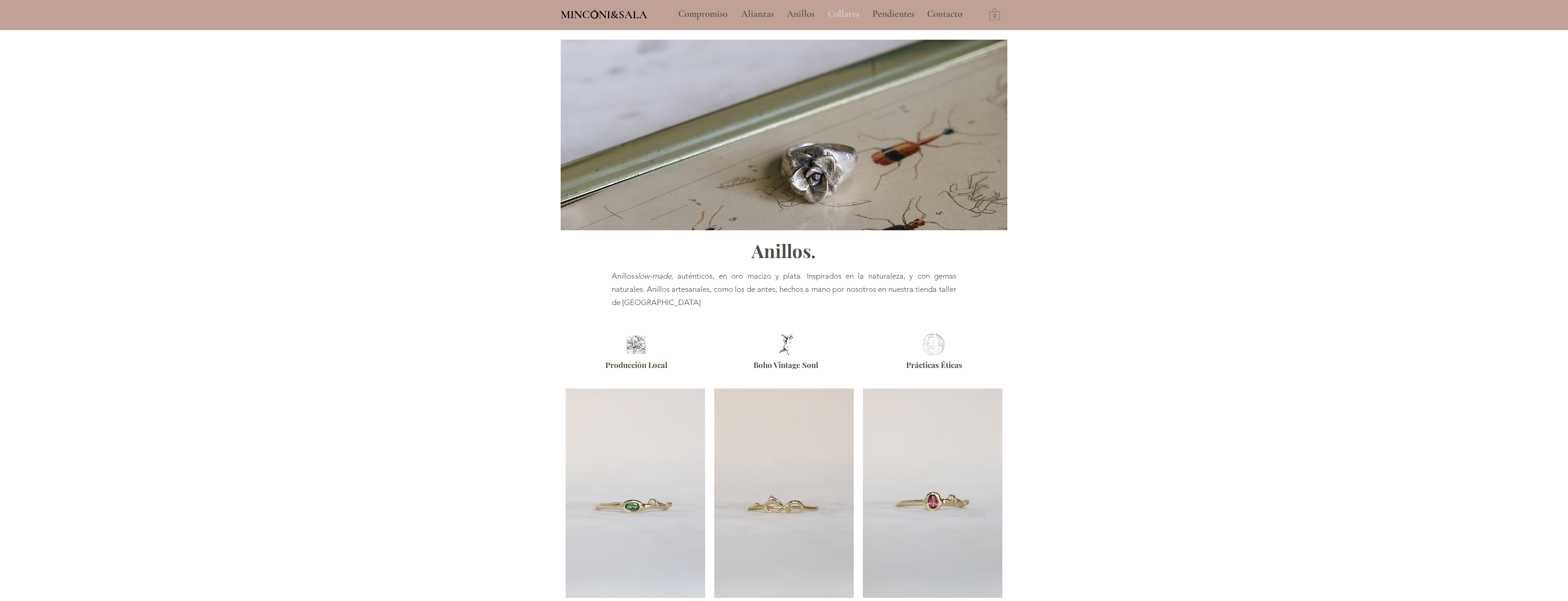
click at [837, 17] on p "Collares" at bounding box center [843, 14] width 40 height 23
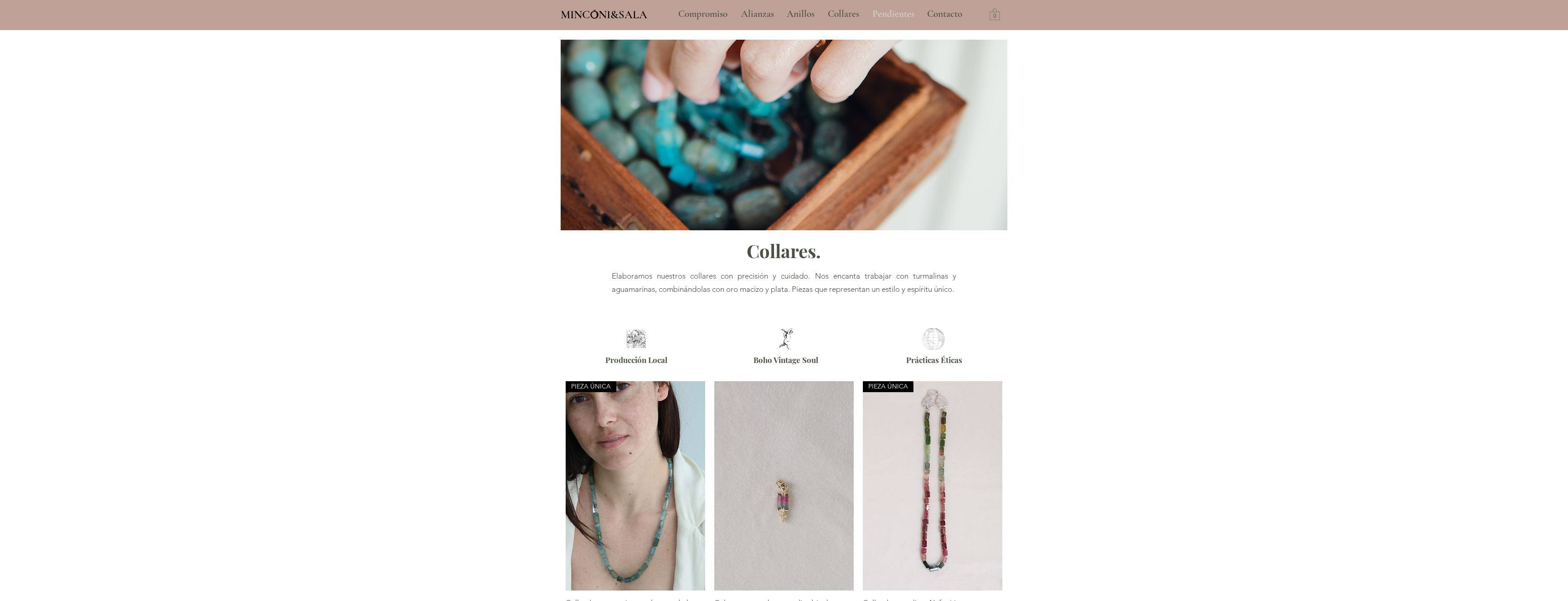
click at [901, 12] on p "Pendientes" at bounding box center [893, 14] width 51 height 23
